Goal: Subscribe to service/newsletter

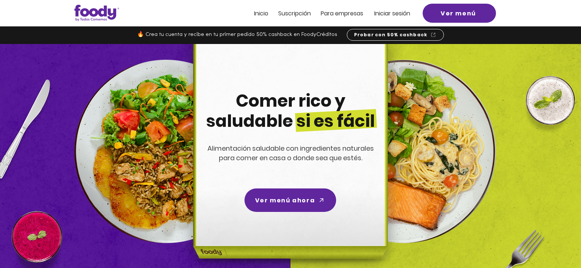
click at [286, 14] on span "Suscripción" at bounding box center [294, 13] width 33 height 8
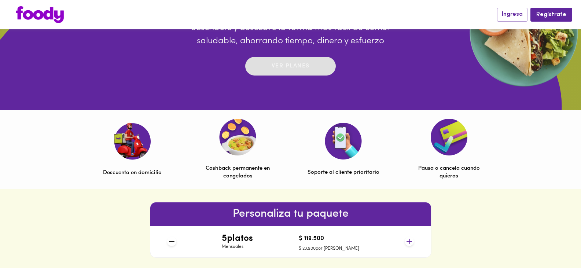
click at [274, 73] on button "Ver planes" at bounding box center [290, 66] width 90 height 19
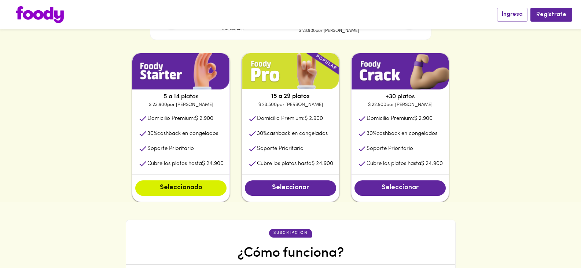
scroll to position [366, 0]
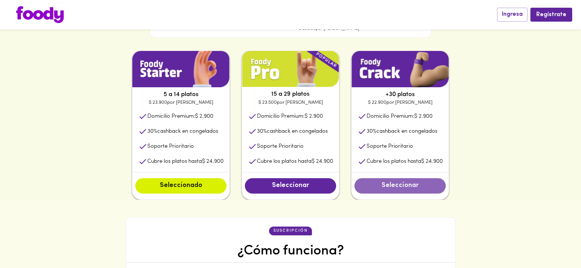
click at [401, 183] on span "Seleccionar" at bounding box center [400, 186] width 77 height 8
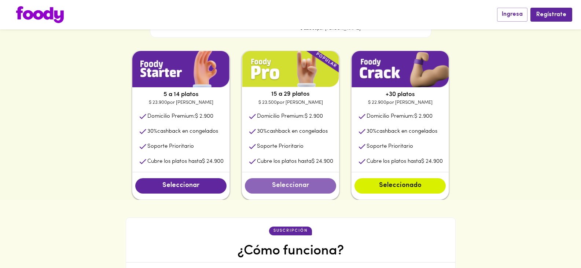
click at [294, 189] on span "Seleccionar" at bounding box center [290, 186] width 77 height 8
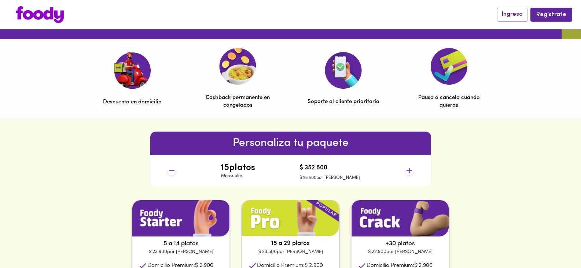
scroll to position [211, 0]
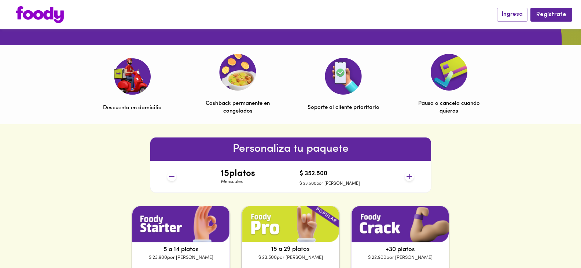
click at [239, 176] on h4 "15 platos" at bounding box center [238, 174] width 34 height 10
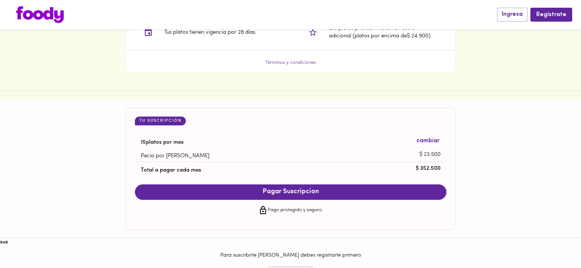
scroll to position [688, 0]
